Goal: Transaction & Acquisition: Download file/media

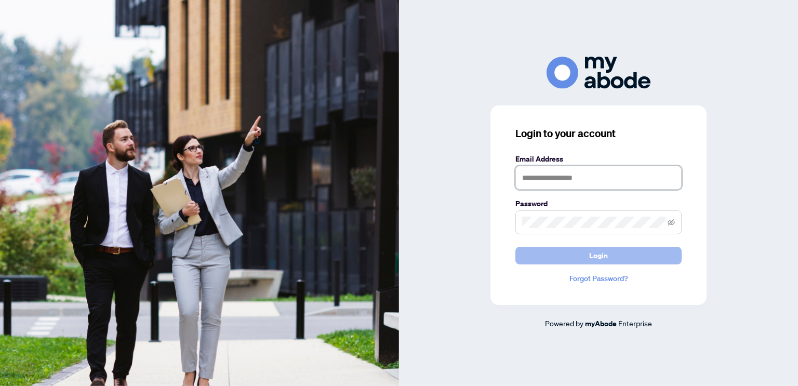
type input "**********"
click at [550, 261] on button "Login" at bounding box center [598, 256] width 166 height 18
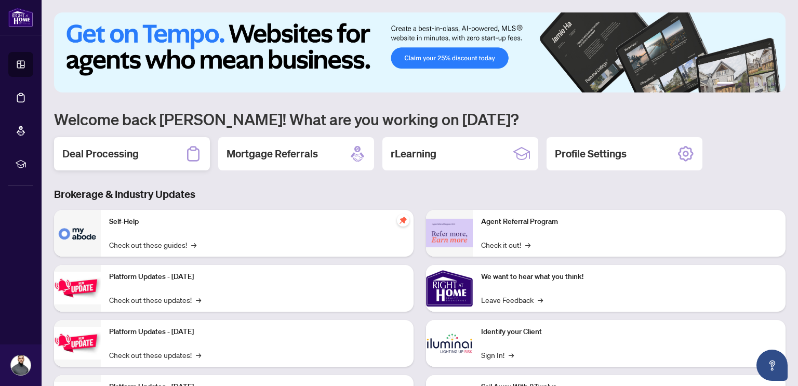
click at [164, 164] on div "Deal Processing" at bounding box center [132, 153] width 156 height 33
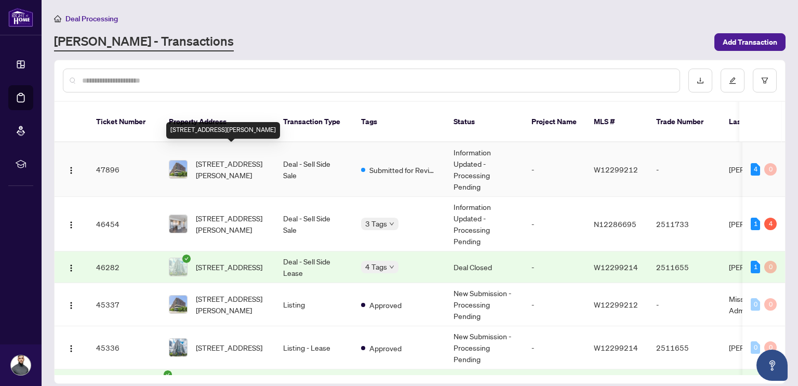
click at [247, 163] on span "[STREET_ADDRESS][PERSON_NAME]" at bounding box center [231, 169] width 71 height 23
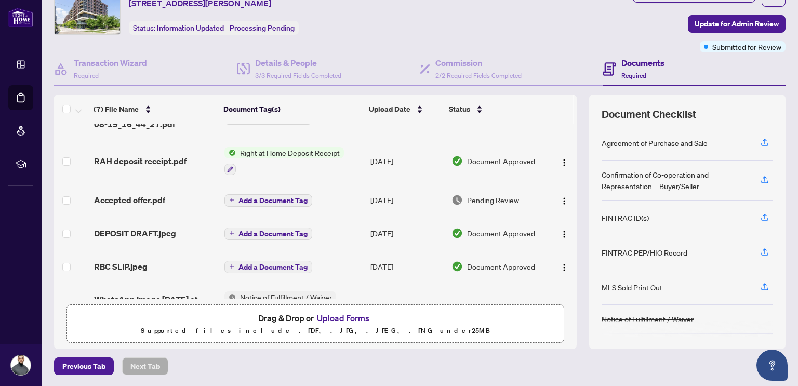
scroll to position [69, 0]
click at [170, 159] on span "RAH deposit receipt.pdf" at bounding box center [140, 160] width 92 height 12
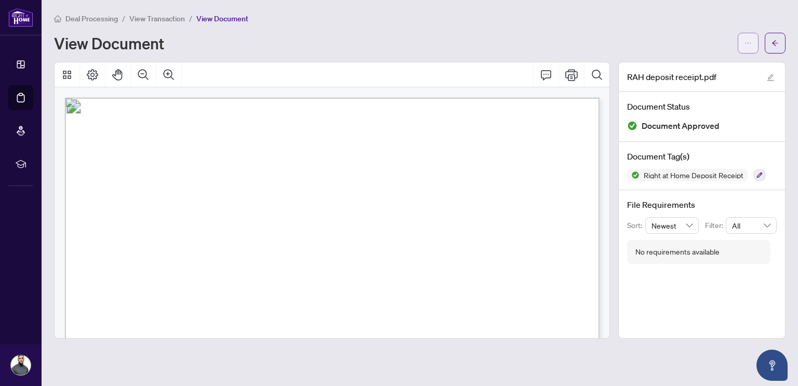
click at [753, 47] on button "button" at bounding box center [748, 43] width 21 height 21
click at [715, 61] on span "Download" at bounding box center [710, 65] width 79 height 11
